Goal: Information Seeking & Learning: Find specific fact

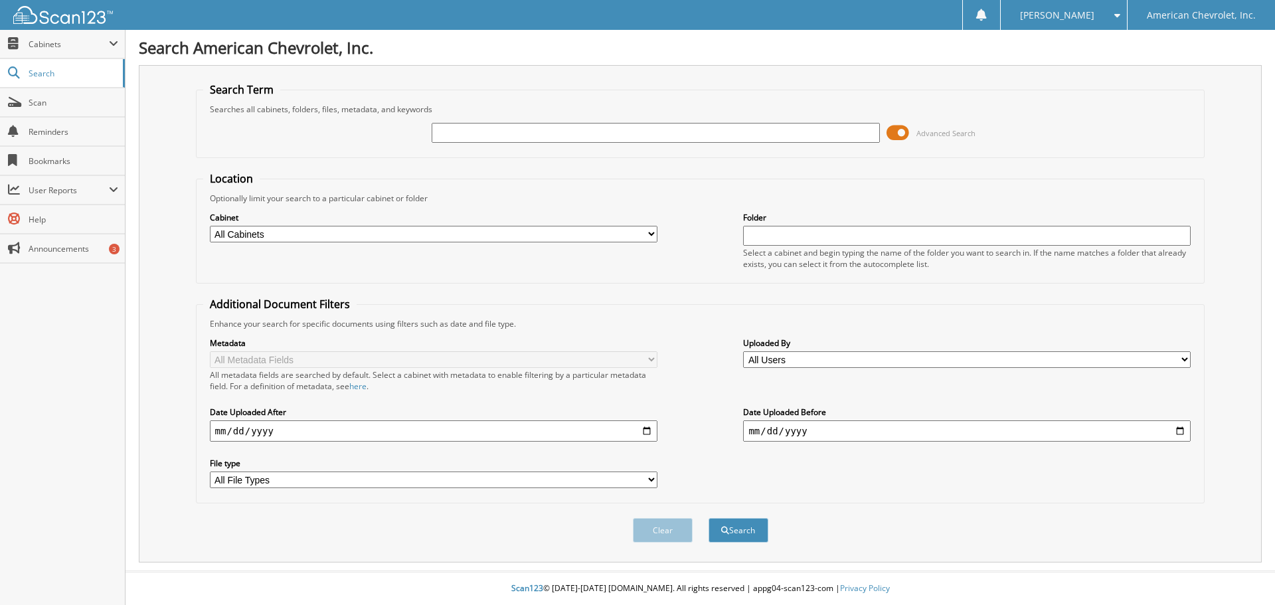
drag, startPoint x: 495, startPoint y: 128, endPoint x: 468, endPoint y: 134, distance: 28.5
click at [389, 147] on fieldset "Search Term Searches all cabinets, folders, files, metadata, and keywords Advan…" at bounding box center [701, 120] width 1010 height 76
drag, startPoint x: 468, startPoint y: 134, endPoint x: 294, endPoint y: 147, distance: 174.5
click at [294, 147] on div "Advanced Search" at bounding box center [700, 133] width 995 height 36
click at [21, 69] on link "Search" at bounding box center [62, 73] width 125 height 29
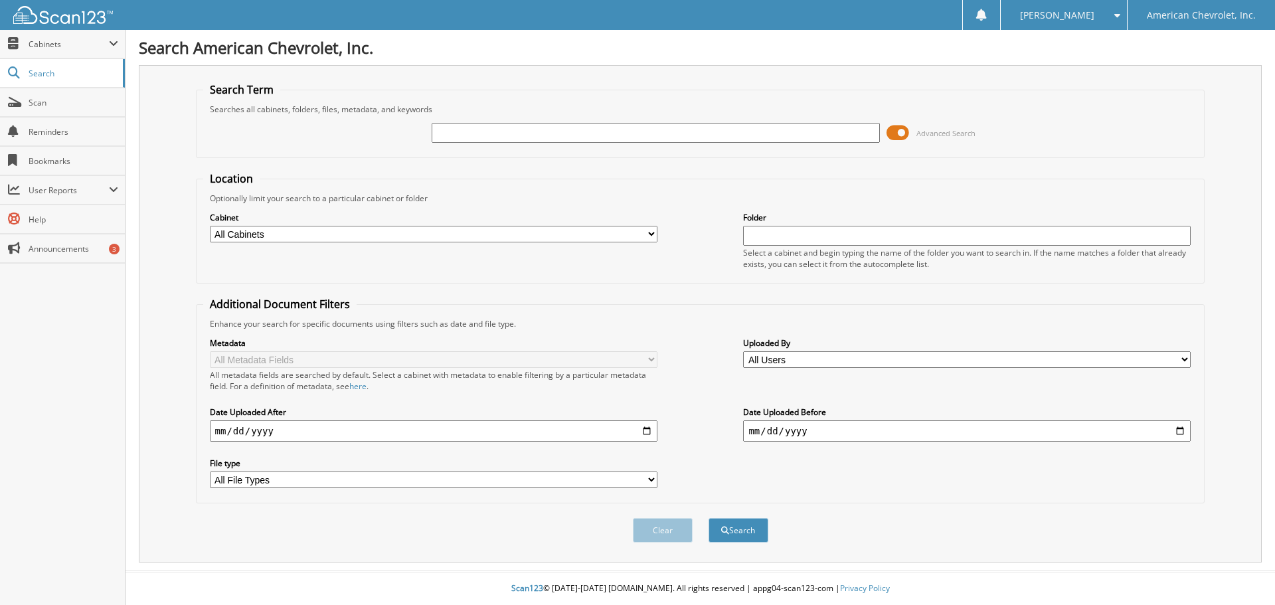
click at [631, 136] on input "text" at bounding box center [656, 133] width 448 height 20
drag, startPoint x: 628, startPoint y: 133, endPoint x: 710, endPoint y: 35, distance: 128.2
click at [522, 124] on input "text" at bounding box center [656, 133] width 448 height 20
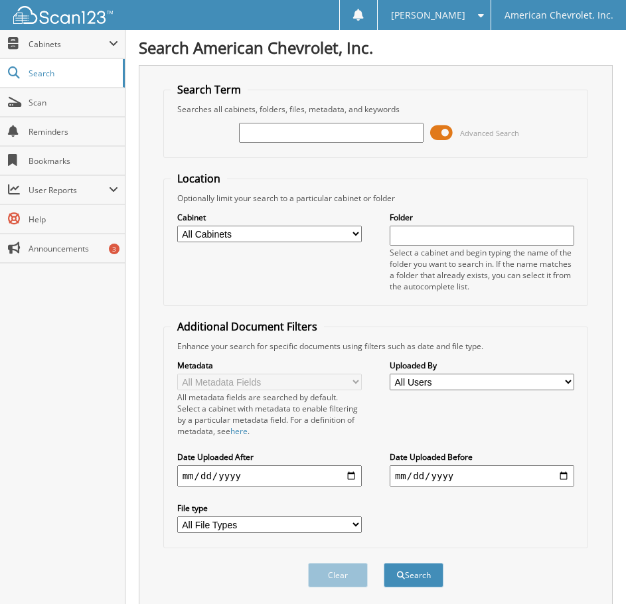
click at [358, 140] on input "text" at bounding box center [331, 133] width 185 height 20
paste input "3GNKBERS6KS573525"
type input "3GNKBERS6KS573525"
click at [436, 140] on span at bounding box center [441, 133] width 23 height 20
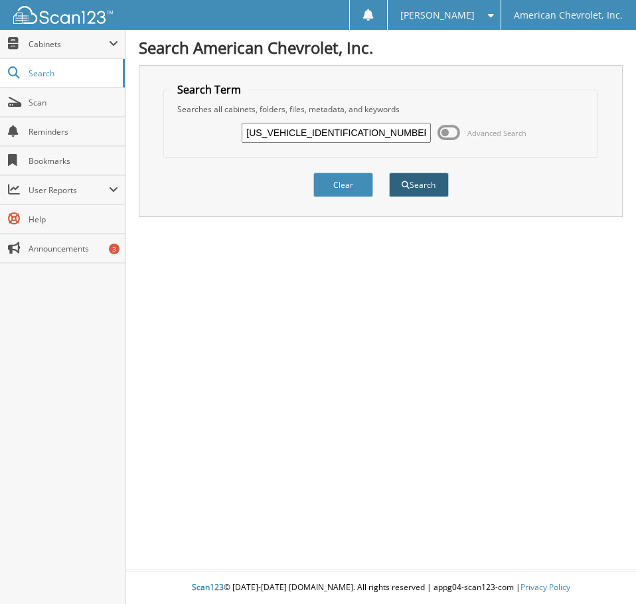
click at [429, 186] on button "Search" at bounding box center [419, 185] width 60 height 25
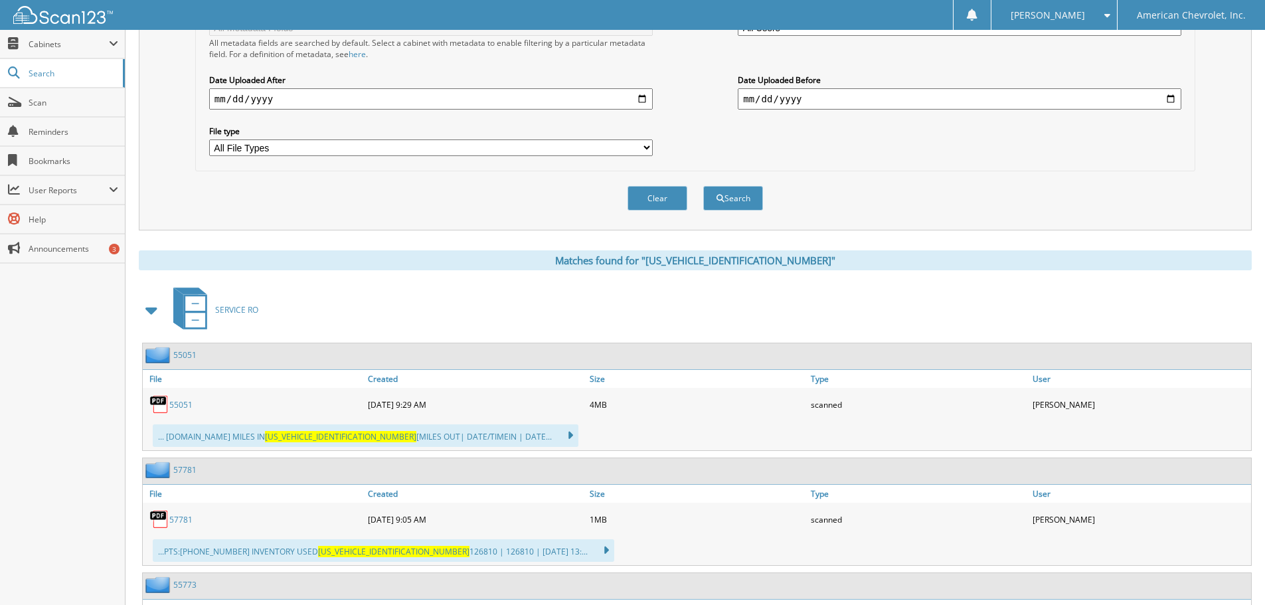
scroll to position [448, 0]
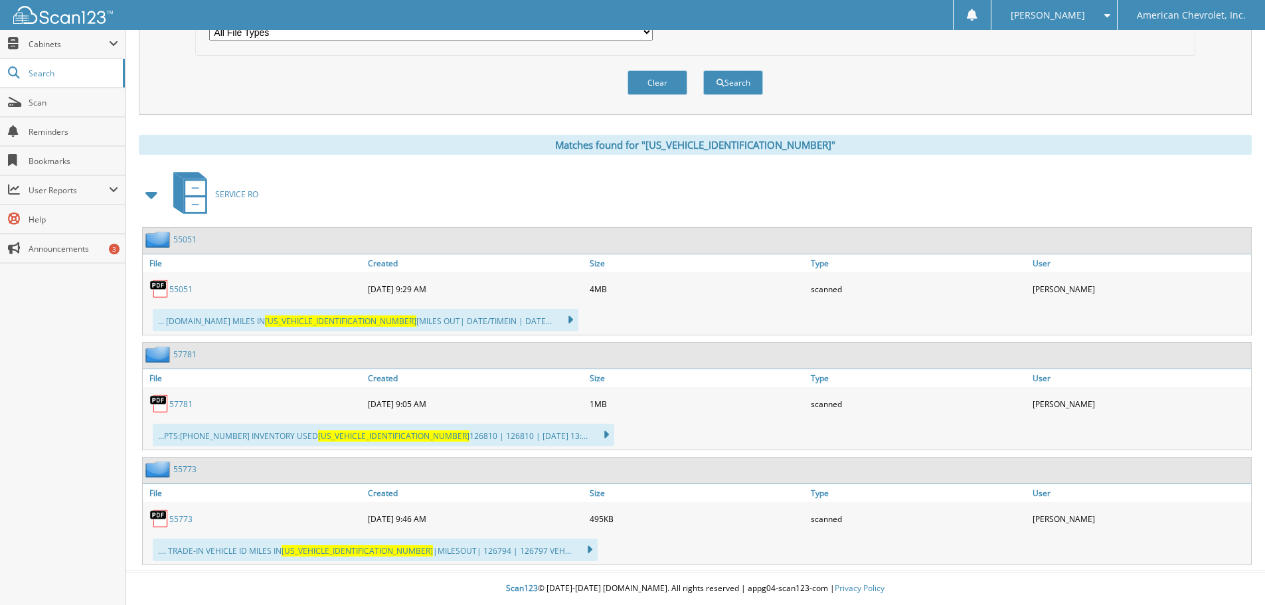
click at [626, 198] on div "SERVICE RO" at bounding box center [695, 194] width 1113 height 52
click at [181, 292] on link "55051" at bounding box center [180, 289] width 23 height 11
click at [167, 289] on img at bounding box center [159, 289] width 20 height 20
